Goal: Task Accomplishment & Management: Manage account settings

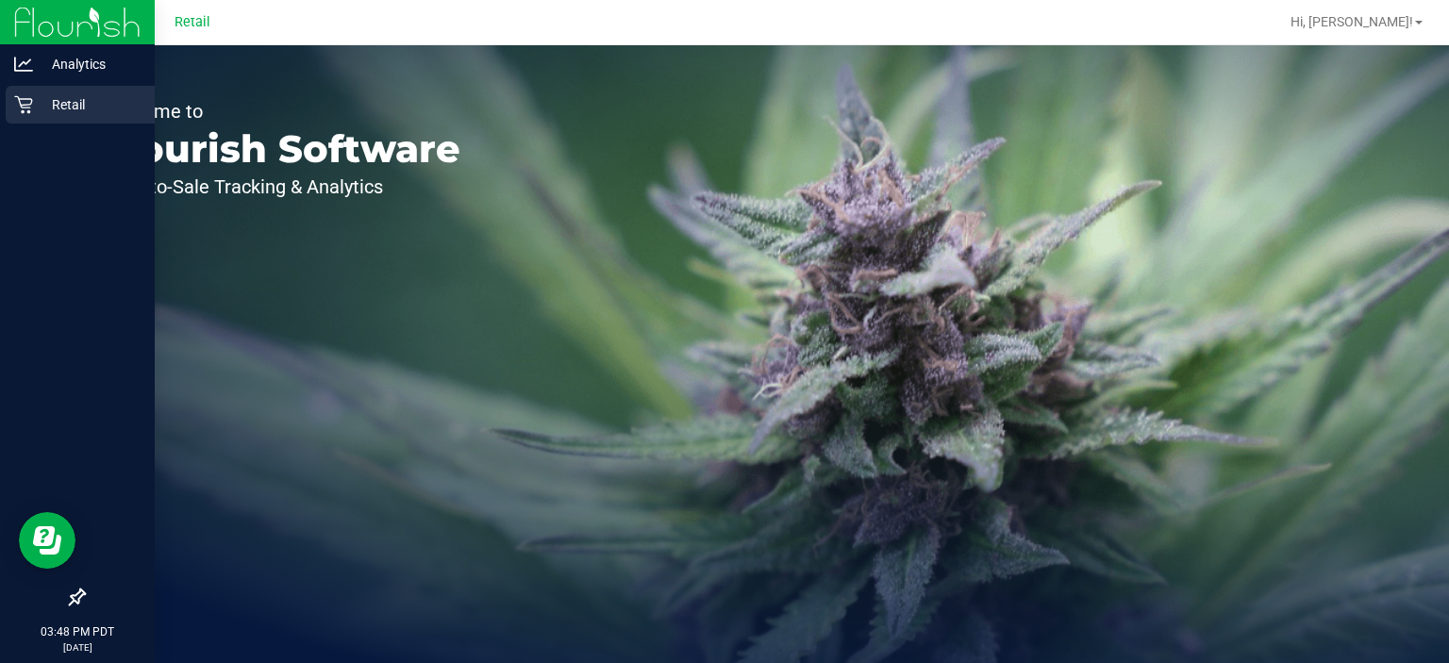
click at [33, 99] on p "Retail" at bounding box center [89, 104] width 113 height 23
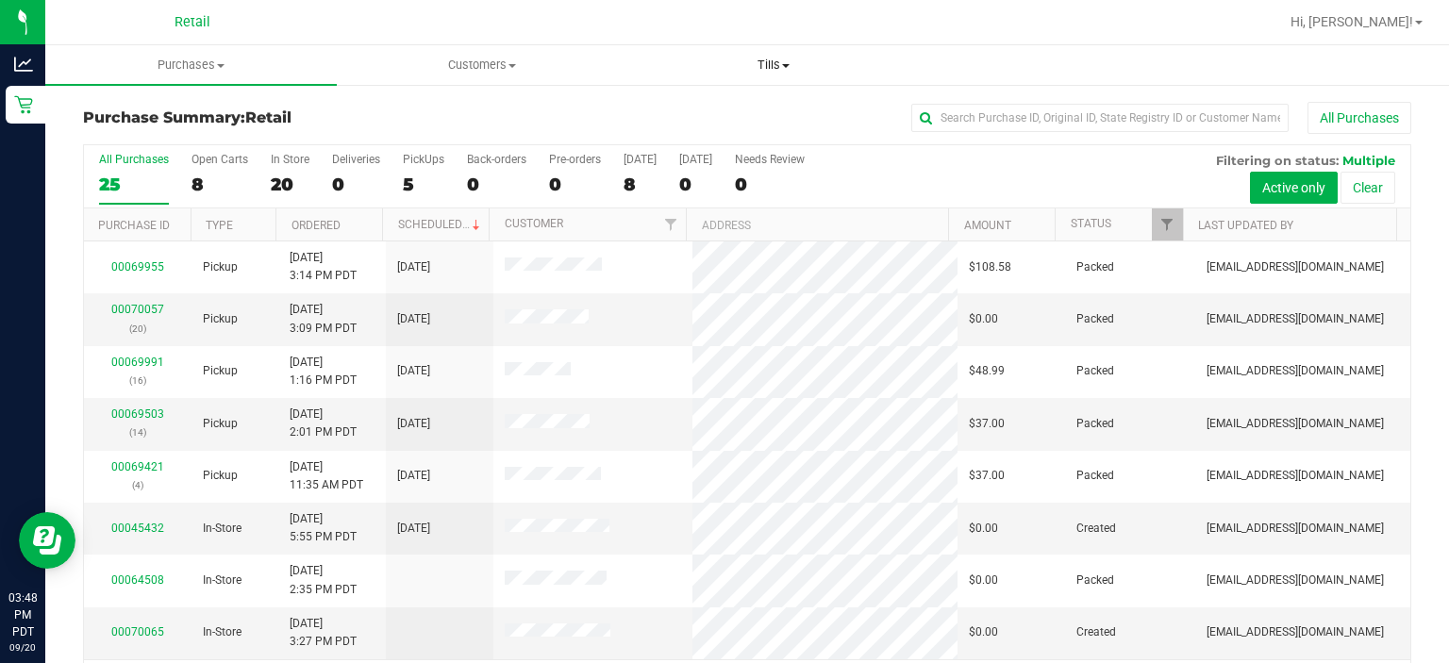
click at [786, 65] on span at bounding box center [786, 66] width 8 height 4
click at [694, 113] on span "Manage tills" at bounding box center [690, 114] width 127 height 16
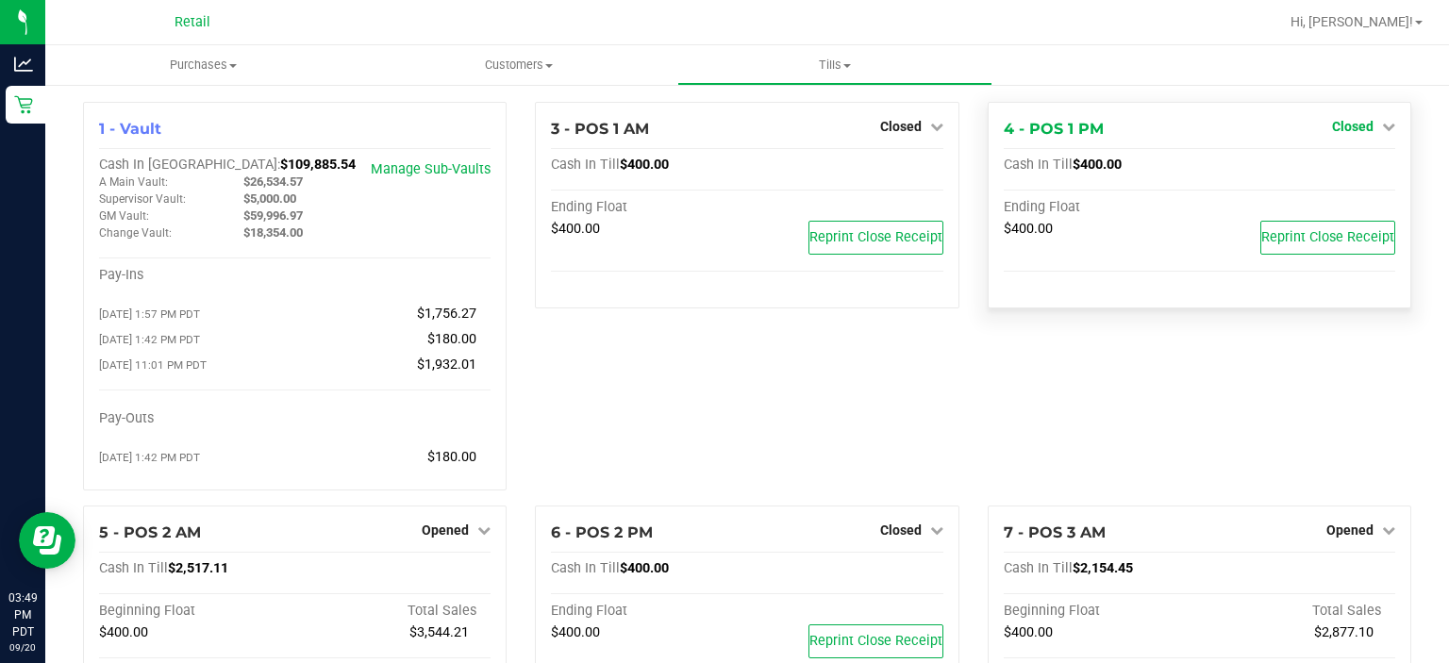
click at [1382, 125] on icon at bounding box center [1388, 126] width 13 height 13
click at [1337, 164] on link "Open Till" at bounding box center [1353, 166] width 50 height 15
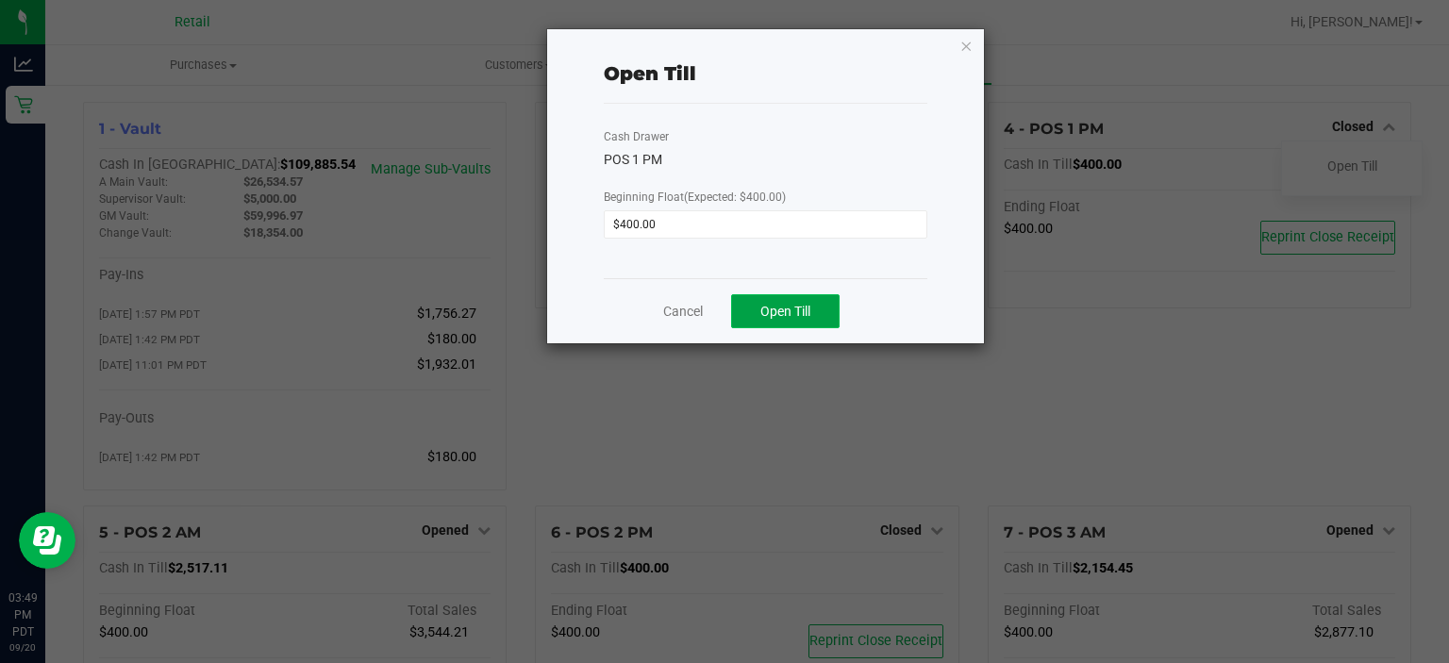
click at [815, 310] on button "Open Till" at bounding box center [785, 311] width 109 height 34
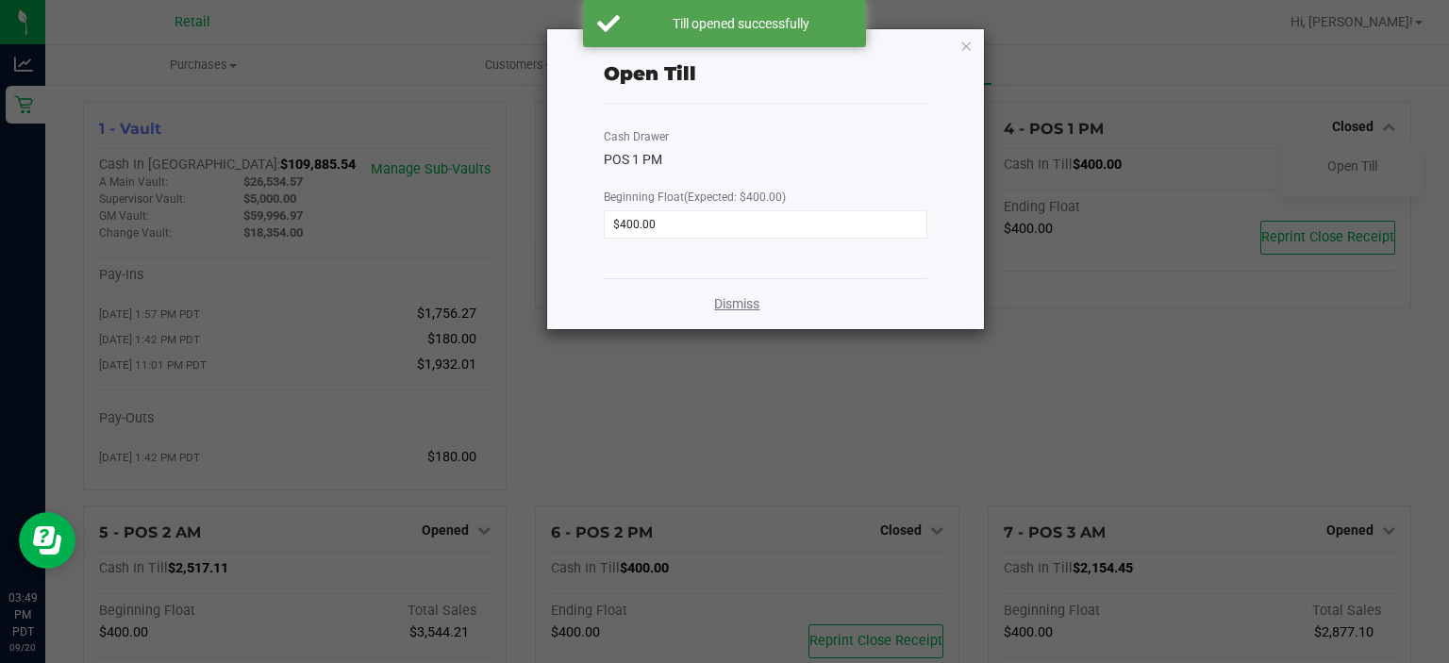
click at [733, 310] on link "Dismiss" at bounding box center [736, 304] width 45 height 20
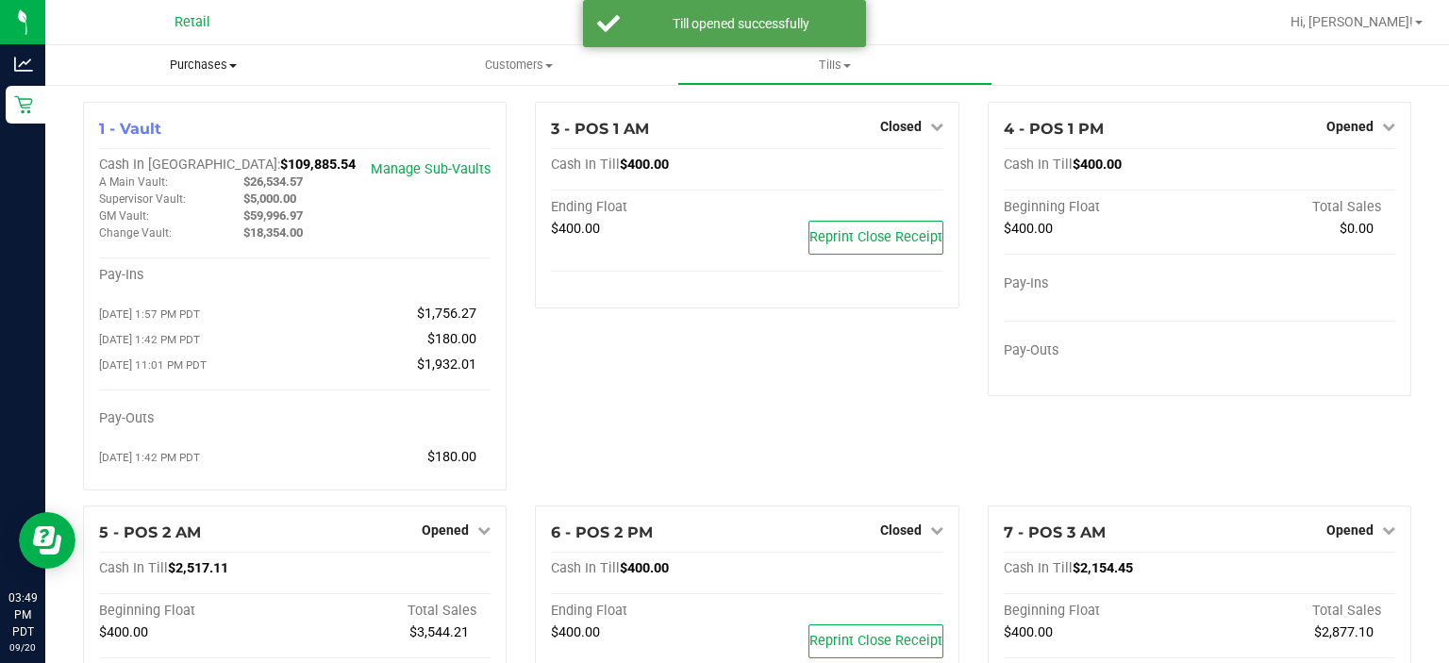
click at [204, 60] on span "Purchases" at bounding box center [203, 65] width 316 height 17
click at [185, 105] on li "Summary of purchases" at bounding box center [203, 114] width 316 height 23
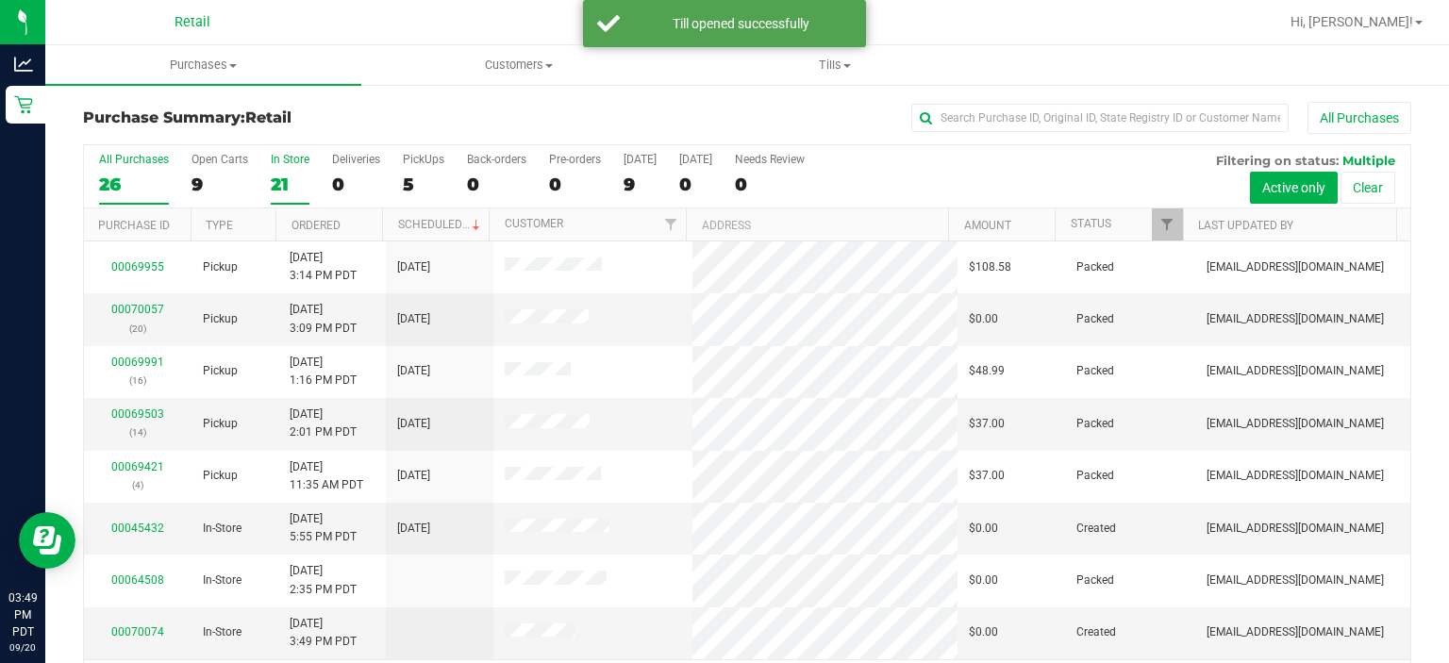
click at [284, 163] on div "In Store" at bounding box center [290, 159] width 39 height 13
click at [0, 0] on input "In Store 21" at bounding box center [0, 0] width 0 height 0
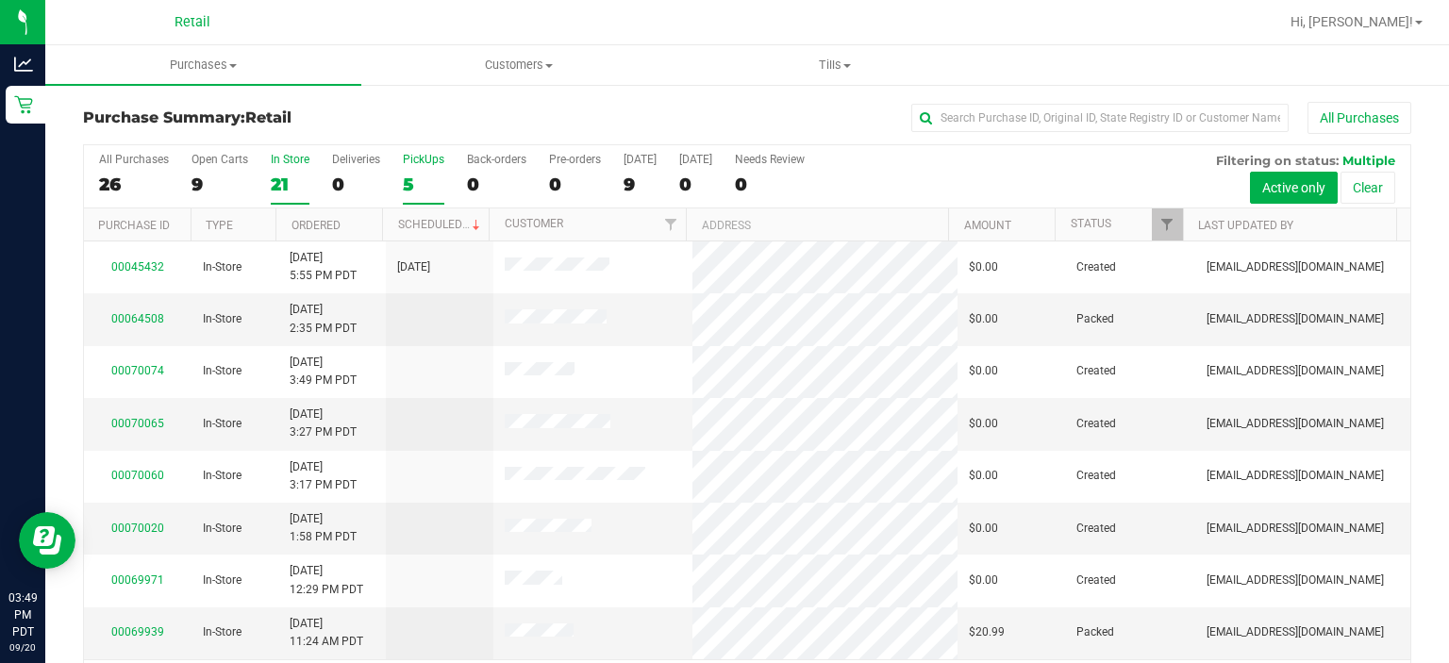
click at [412, 159] on div "PickUps" at bounding box center [424, 159] width 42 height 13
click at [0, 0] on input "PickUps 5" at bounding box center [0, 0] width 0 height 0
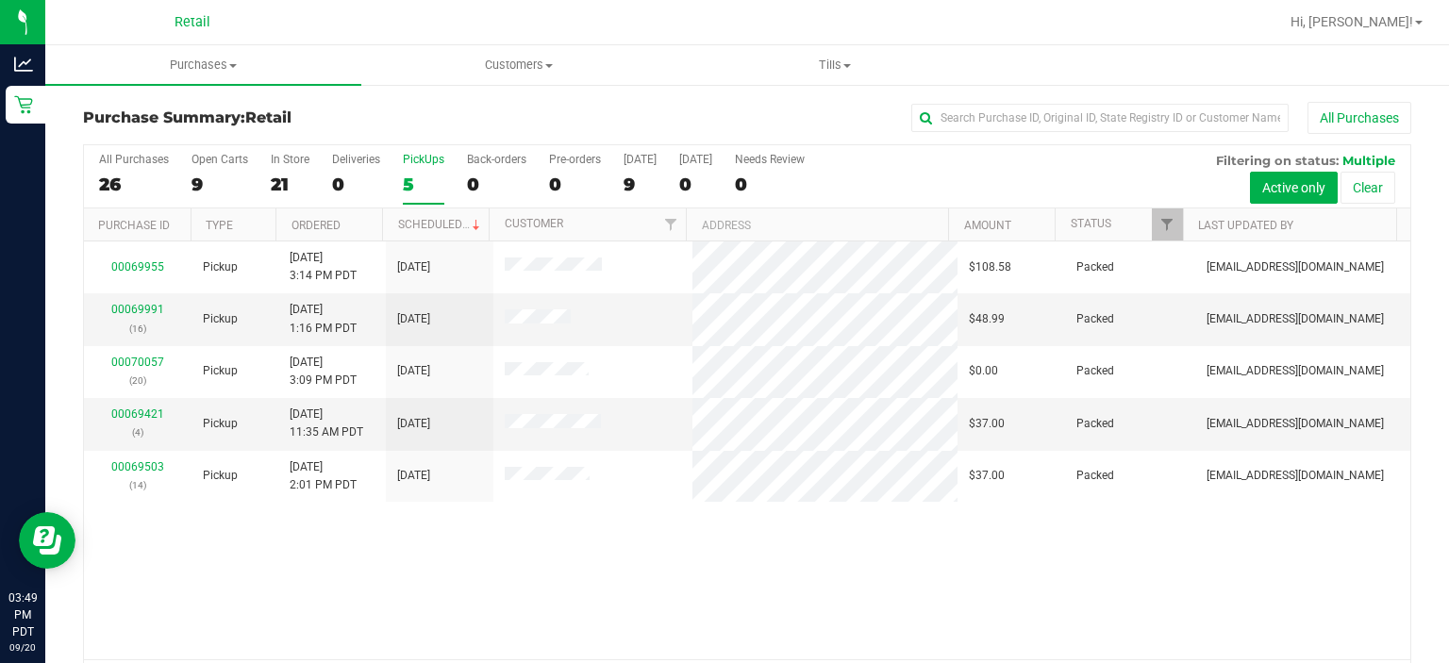
click at [451, 206] on div "All Purchases 26 Open Carts 9 In Store 21 Deliveries 0 PickUps 5 Back-orders 0 …" at bounding box center [747, 176] width 1327 height 63
click at [443, 219] on link "Scheduled" at bounding box center [441, 224] width 86 height 13
